Goal: Find specific page/section: Find specific page/section

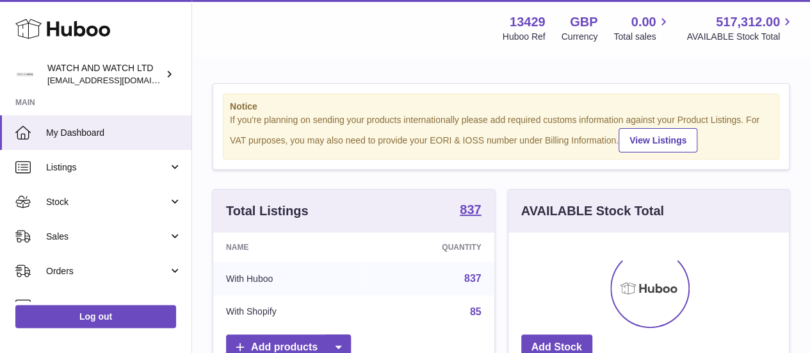
scroll to position [200, 280]
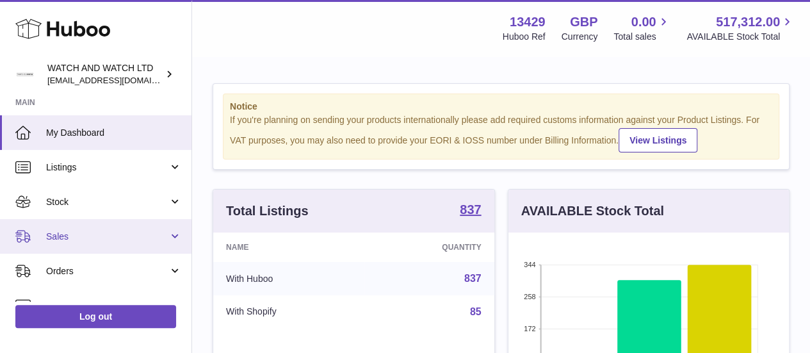
click at [115, 230] on span "Sales" at bounding box center [107, 236] width 122 height 12
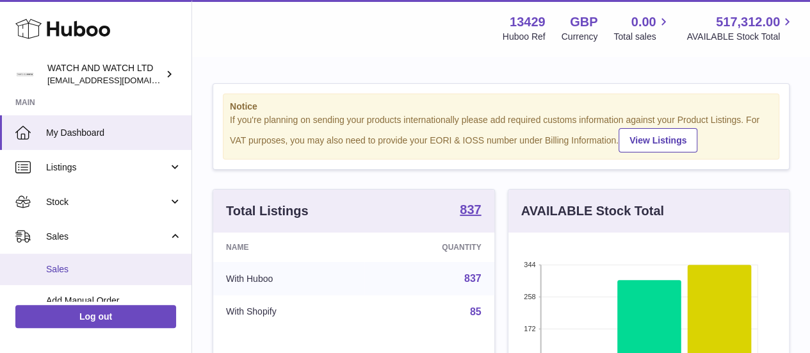
click at [100, 268] on span "Sales" at bounding box center [114, 269] width 136 height 12
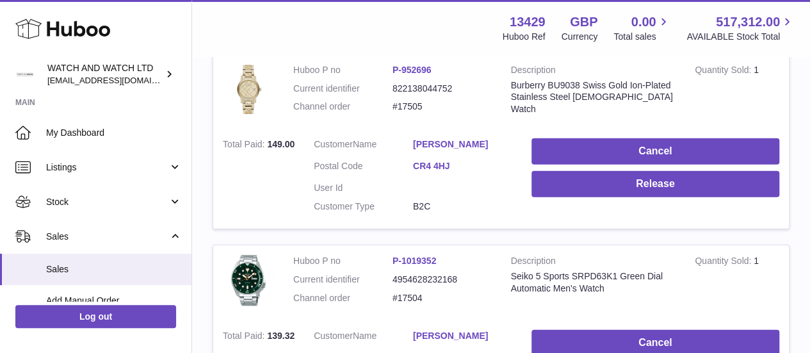
scroll to position [1999, 0]
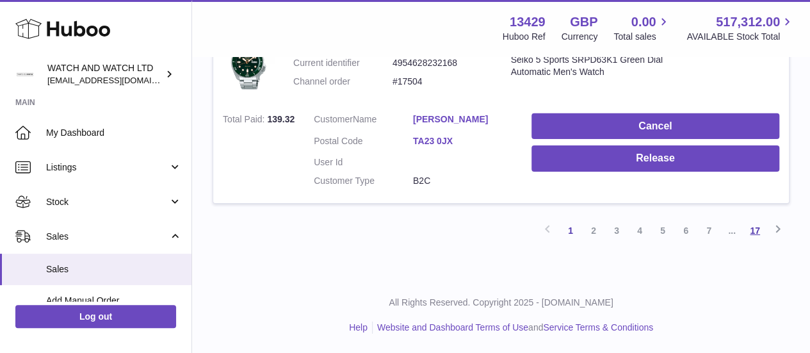
click at [762, 230] on link "17" at bounding box center [754, 230] width 23 height 23
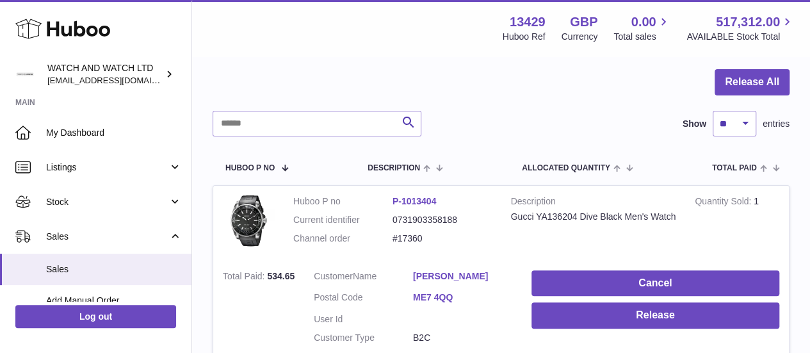
scroll to position [115, 0]
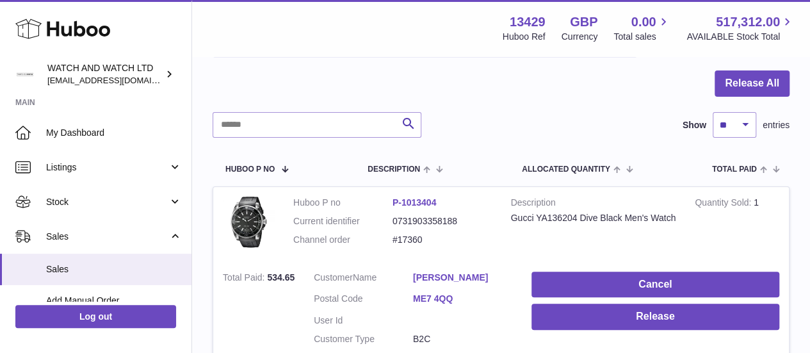
click at [572, 117] on div "Search Show ** ** ** *** entries" at bounding box center [501, 125] width 577 height 26
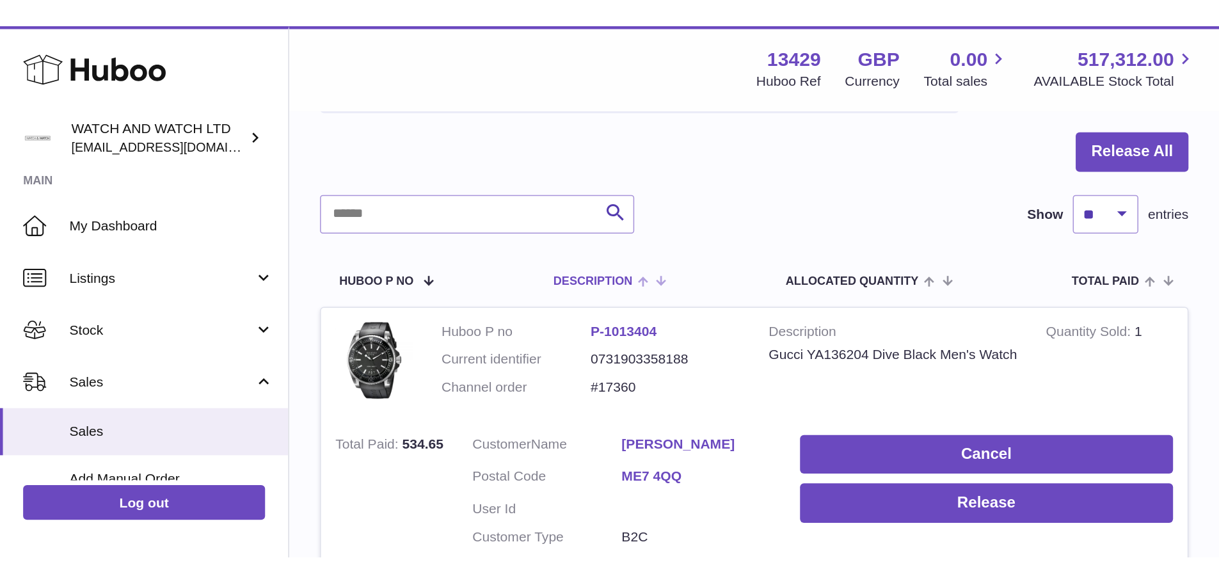
scroll to position [116, 0]
